Goal: Communication & Community: Ask a question

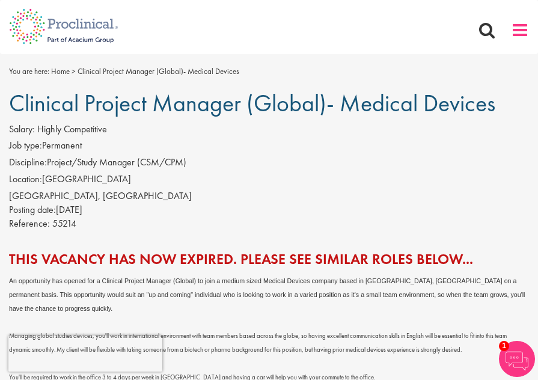
click at [526, 28] on span at bounding box center [520, 30] width 18 height 18
click at [520, 31] on span at bounding box center [520, 30] width 18 height 18
click at [515, 37] on span at bounding box center [520, 30] width 18 height 18
click at [517, 32] on span at bounding box center [520, 30] width 18 height 18
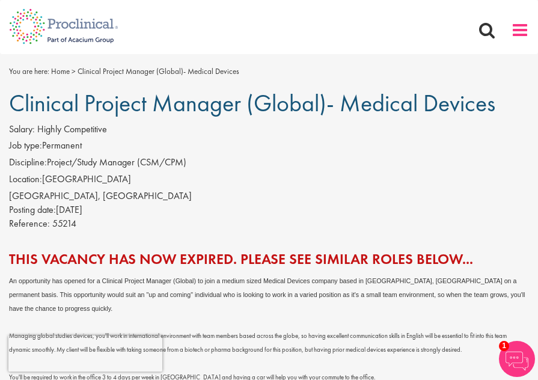
click at [517, 32] on span at bounding box center [520, 30] width 18 height 18
click at [378, 151] on li "Job type: Permanent" at bounding box center [269, 147] width 520 height 17
click at [519, 30] on span at bounding box center [520, 30] width 18 height 18
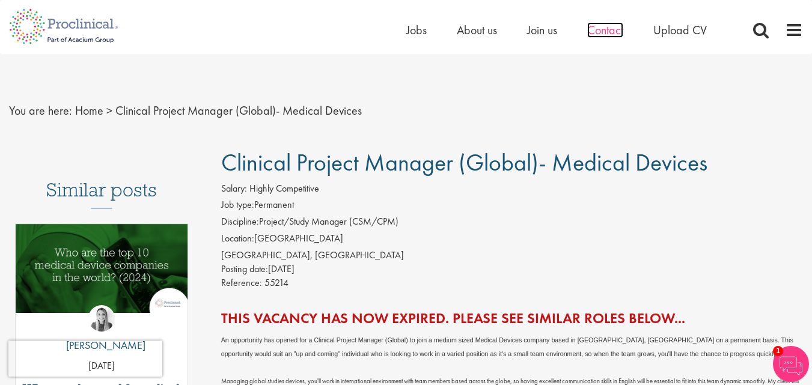
click at [601, 23] on span "Contact" at bounding box center [605, 30] width 36 height 16
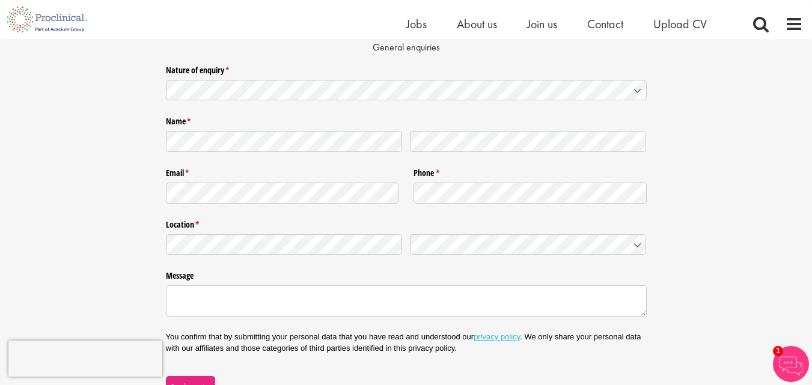
scroll to position [58, 0]
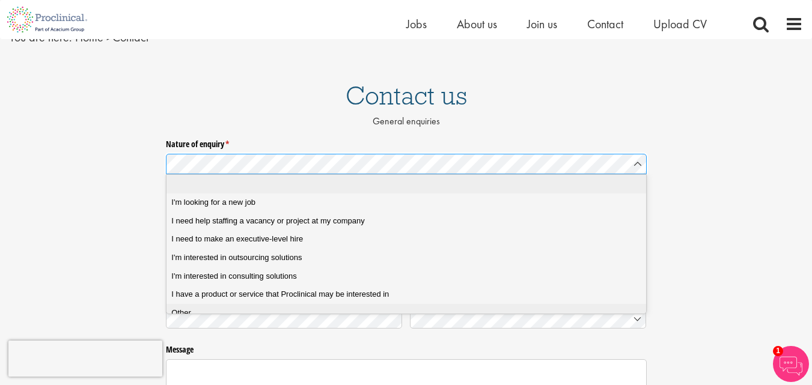
click at [201, 317] on div "Other" at bounding box center [410, 313] width 478 height 11
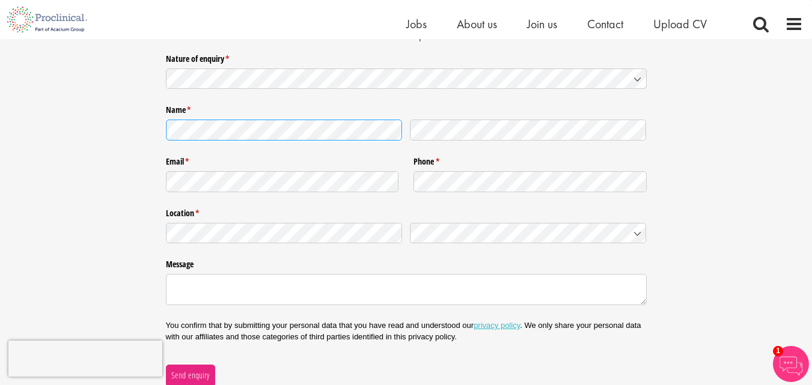
scroll to position [178, 0]
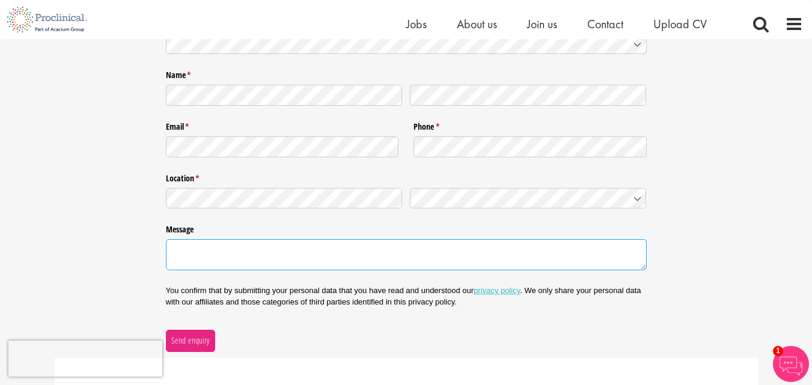
click at [276, 259] on textarea "Message" at bounding box center [406, 254] width 481 height 31
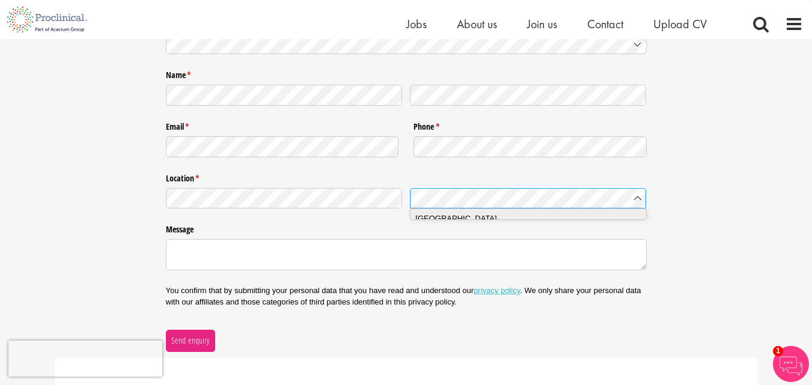
click at [442, 218] on div "Spain" at bounding box center [532, 219] width 234 height 12
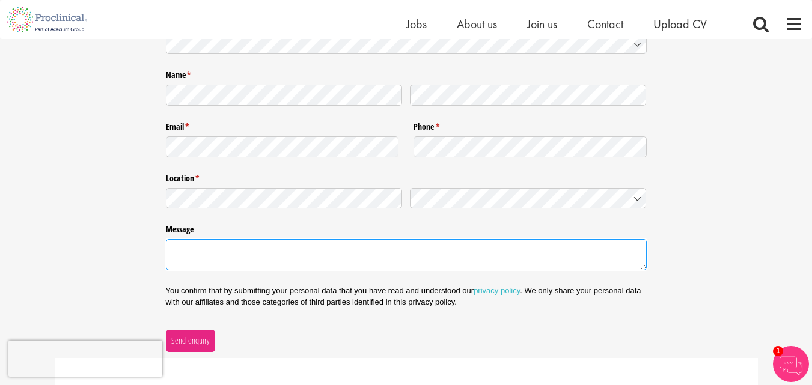
click at [259, 264] on textarea "Message" at bounding box center [406, 254] width 481 height 31
paste textarea "Dear Exhibitor, I hope this message finds you well. I am pleased to invite you …"
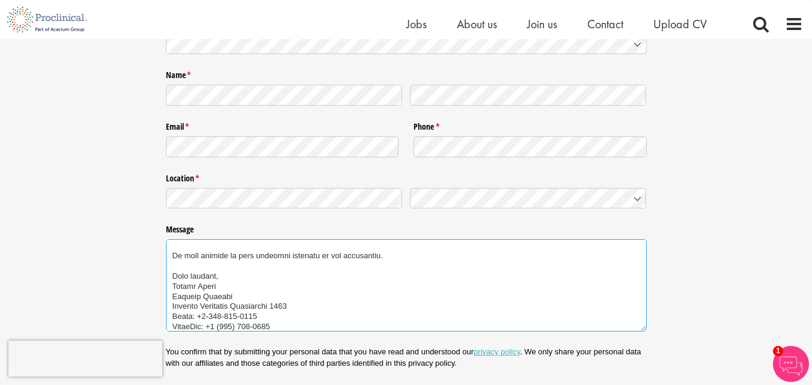
click at [333, 276] on textarea "Message" at bounding box center [406, 285] width 481 height 93
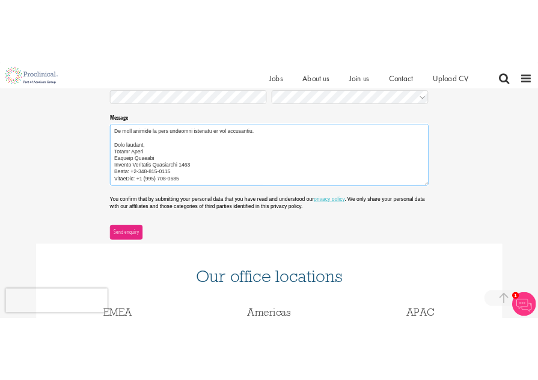
scroll to position [359, 0]
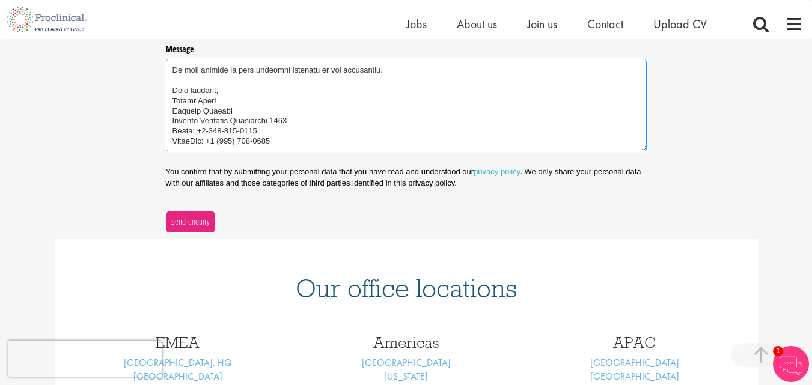
type textarea "Dear Exhibitor, I hope this message finds you well. I am pleased to invite you …"
click at [191, 225] on span "Send enquiry" at bounding box center [190, 221] width 39 height 13
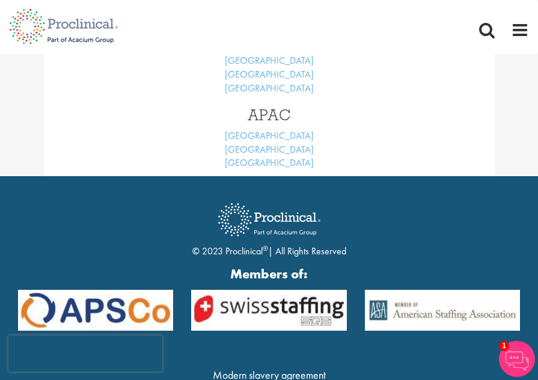
scroll to position [132, 0]
